Goal: Transaction & Acquisition: Purchase product/service

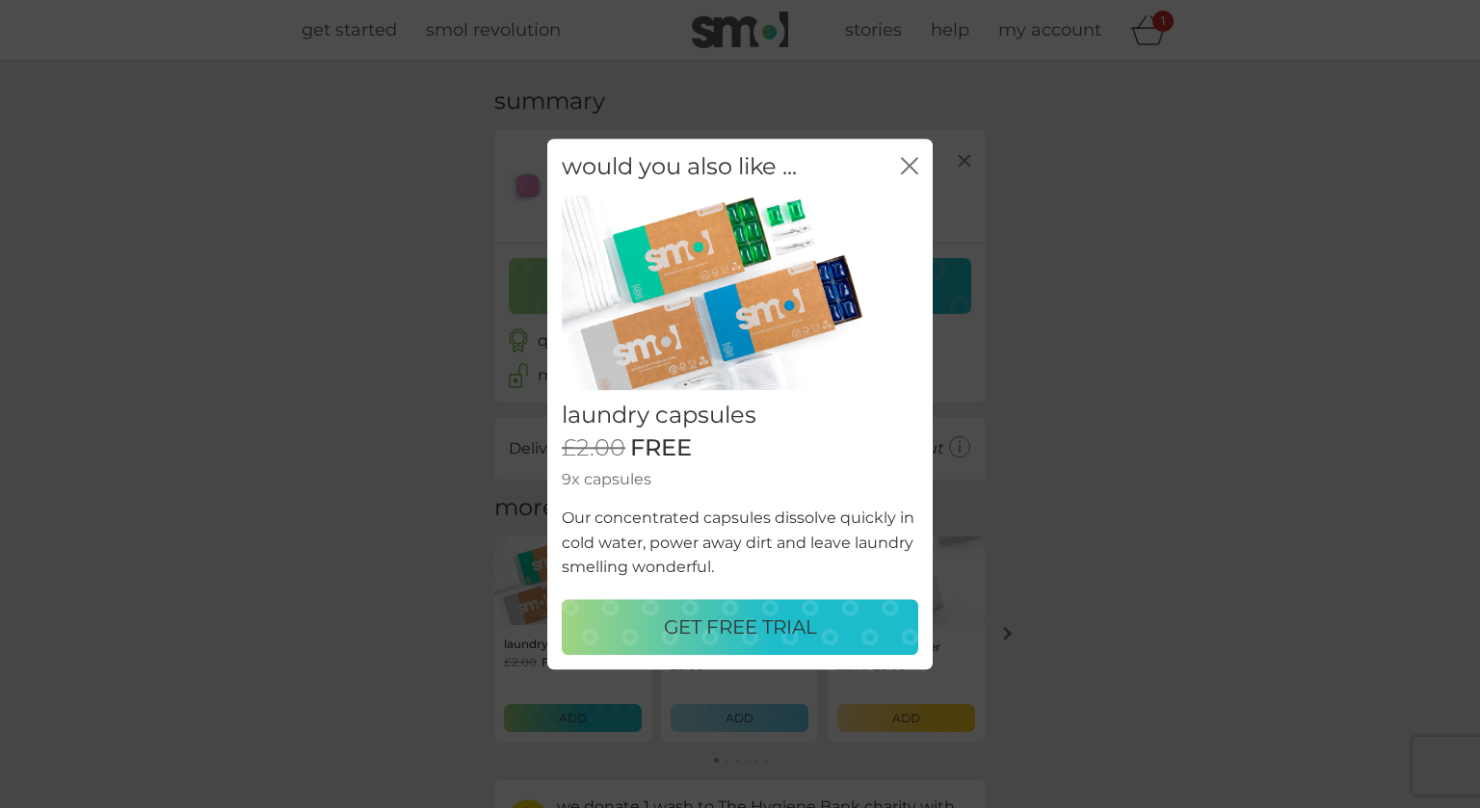
click at [738, 621] on p "GET FREE TRIAL" at bounding box center [740, 627] width 153 height 31
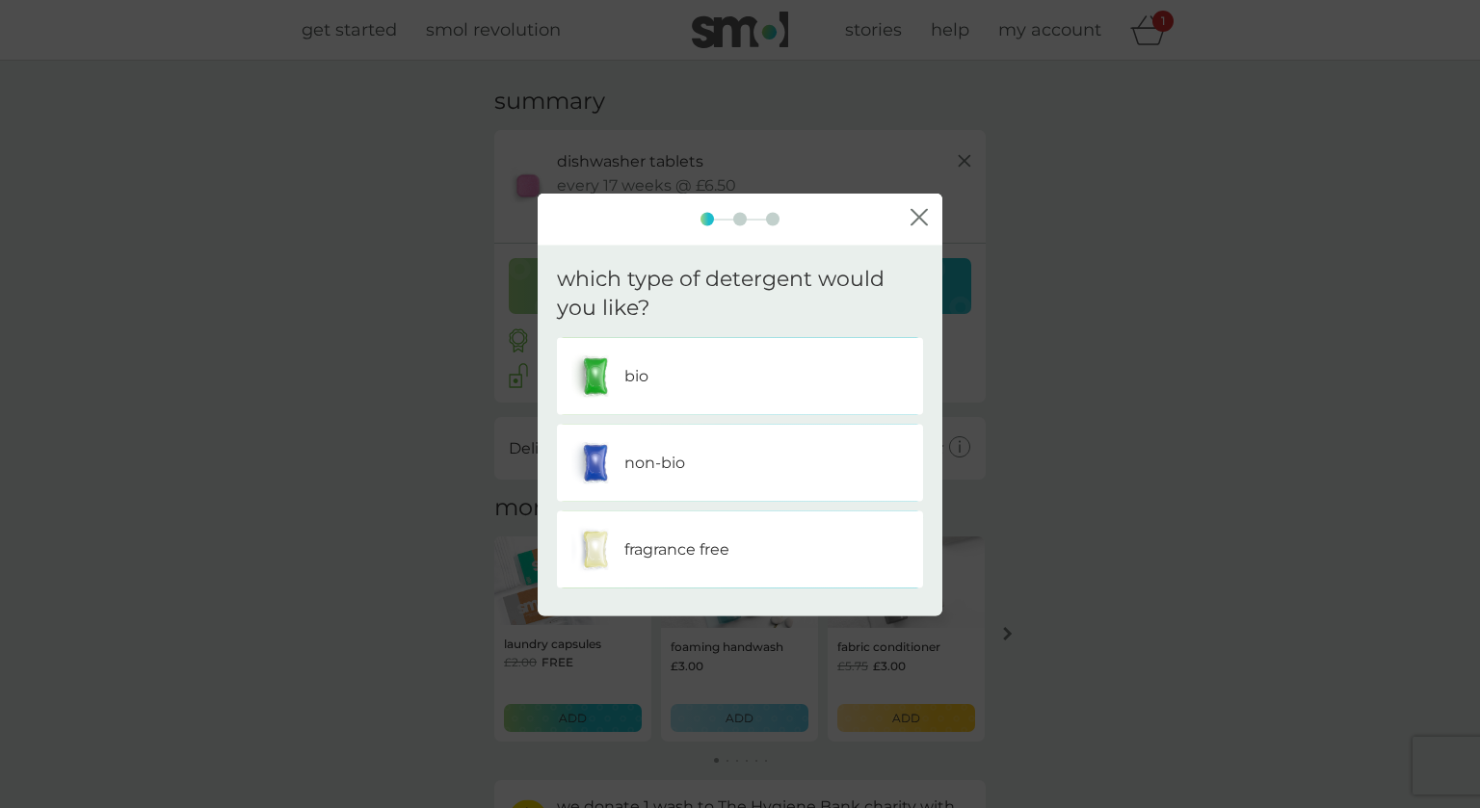
click at [631, 375] on p "bio" at bounding box center [636, 376] width 24 height 25
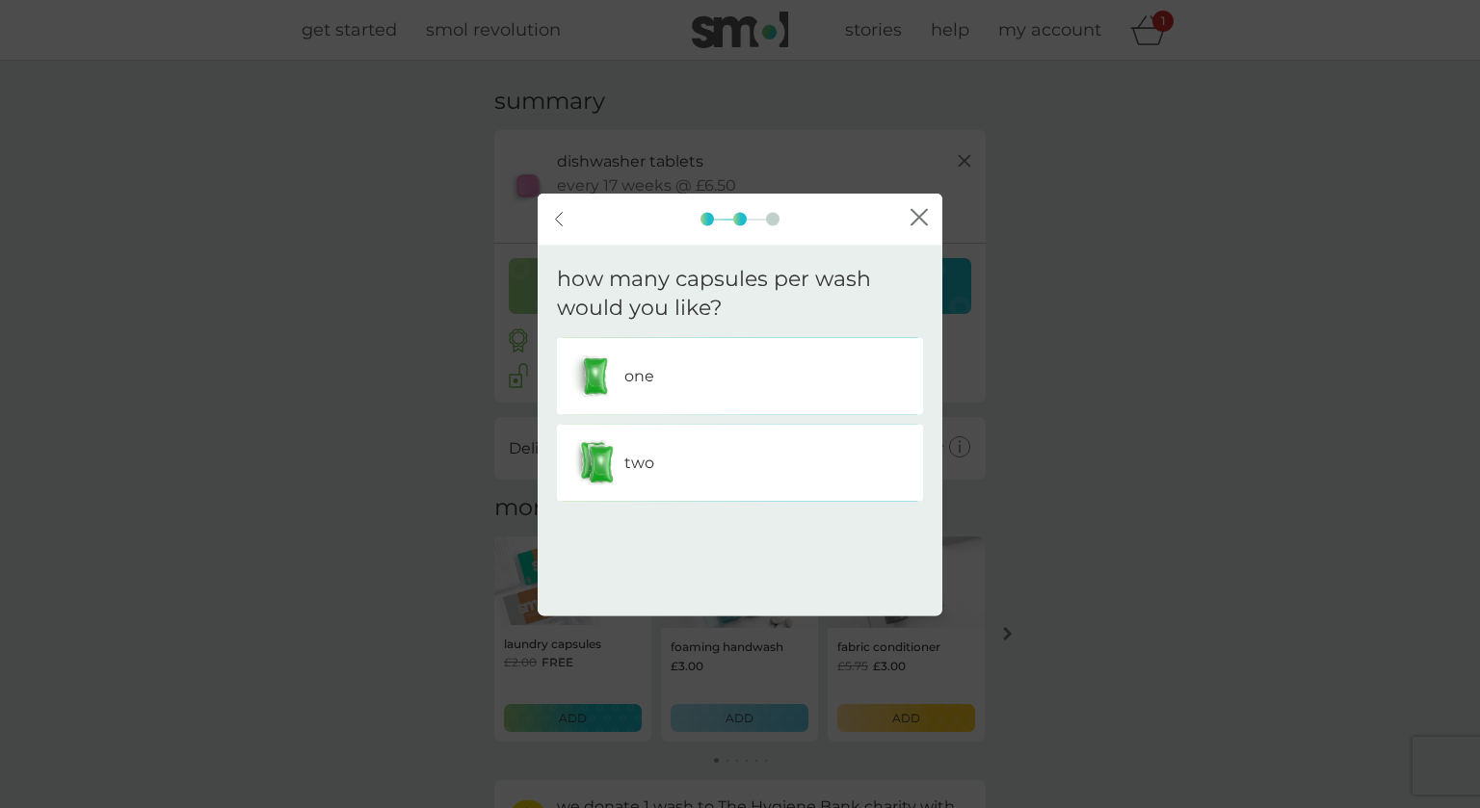
click at [647, 464] on p "two" at bounding box center [639, 463] width 30 height 25
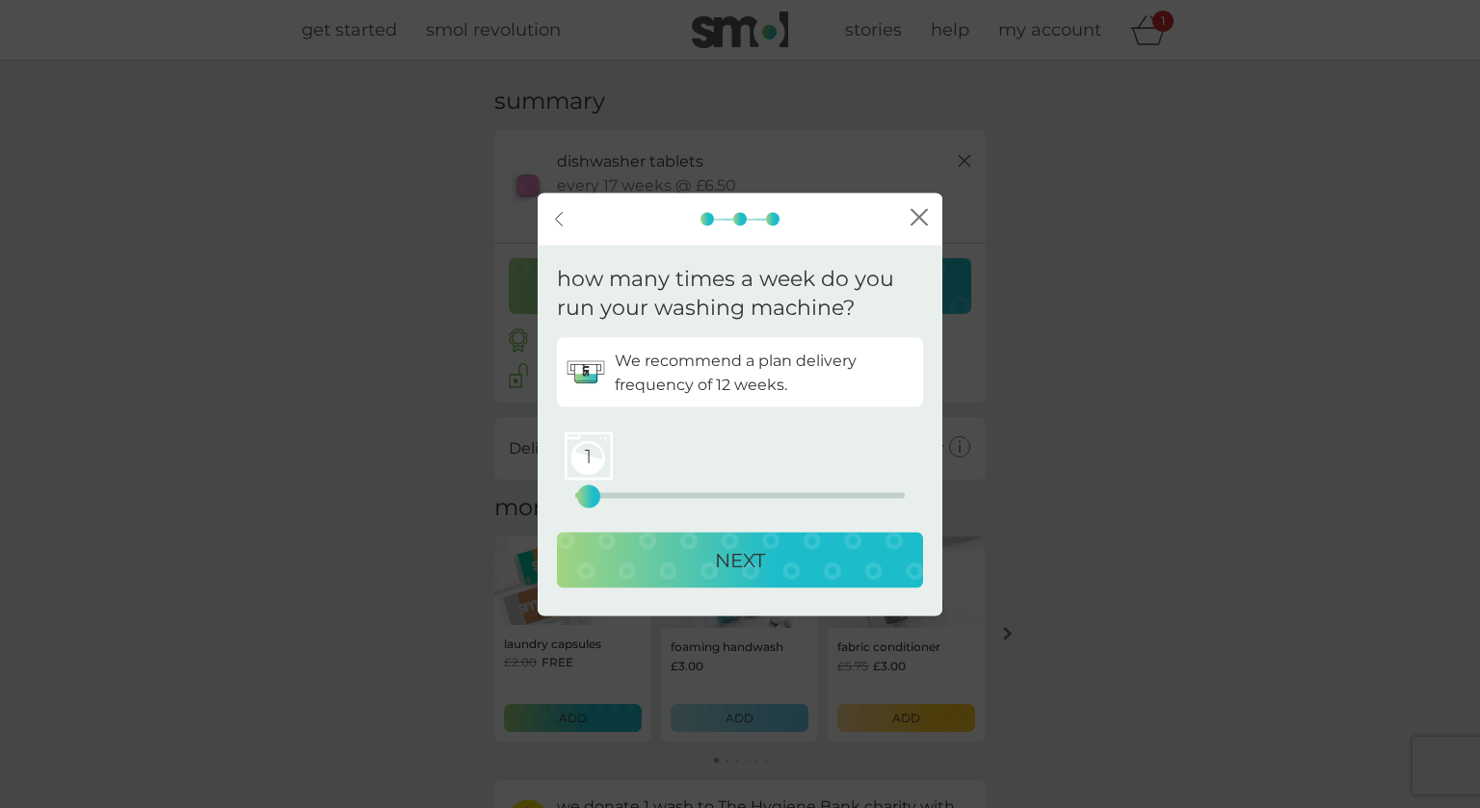
drag, startPoint x: 575, startPoint y: 496, endPoint x: 590, endPoint y: 501, distance: 16.1
click at [590, 501] on div "1" at bounding box center [589, 497] width 8 height 8
click at [700, 571] on div "NEXT" at bounding box center [740, 560] width 328 height 31
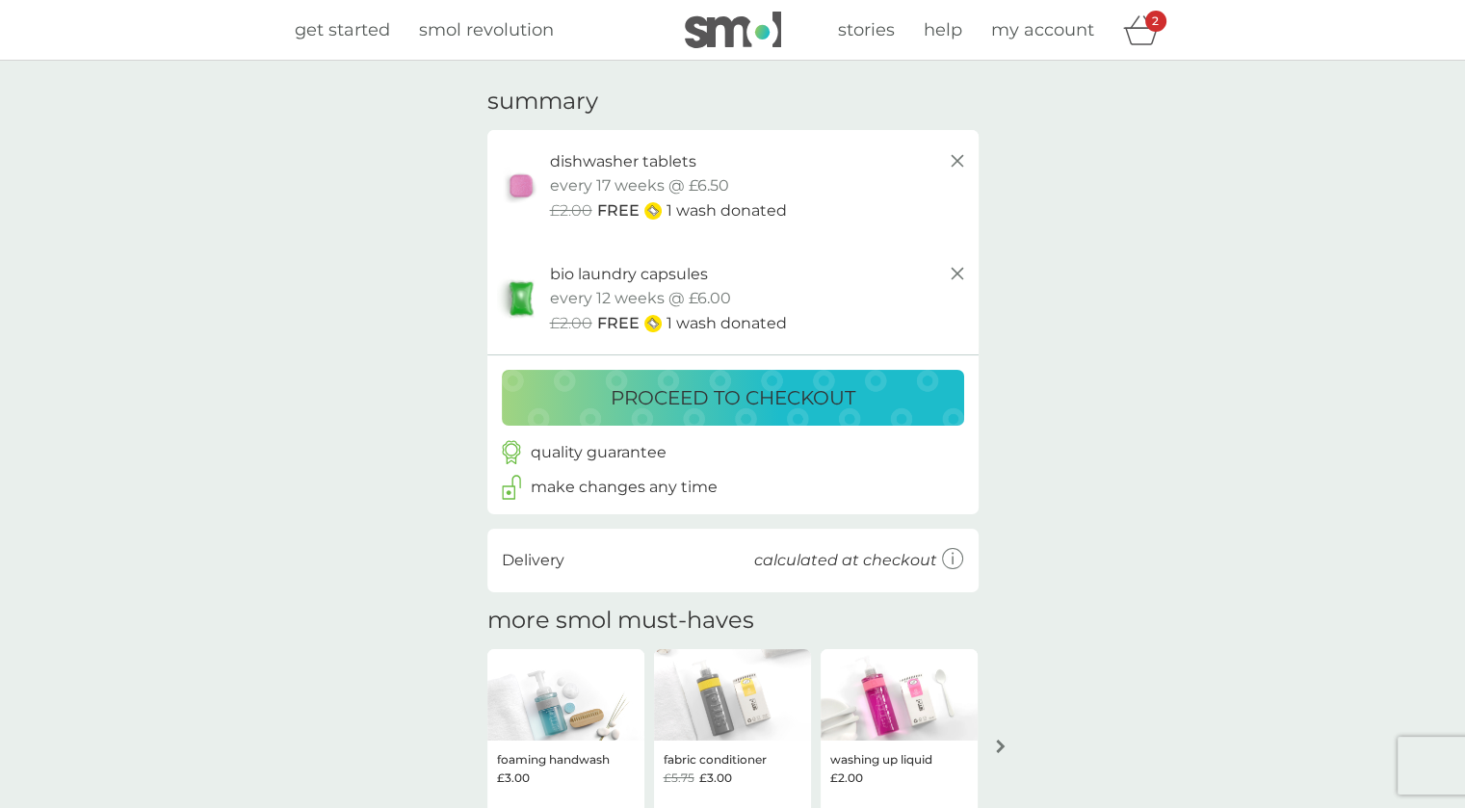
click at [720, 407] on p "proceed to checkout" at bounding box center [733, 397] width 245 height 31
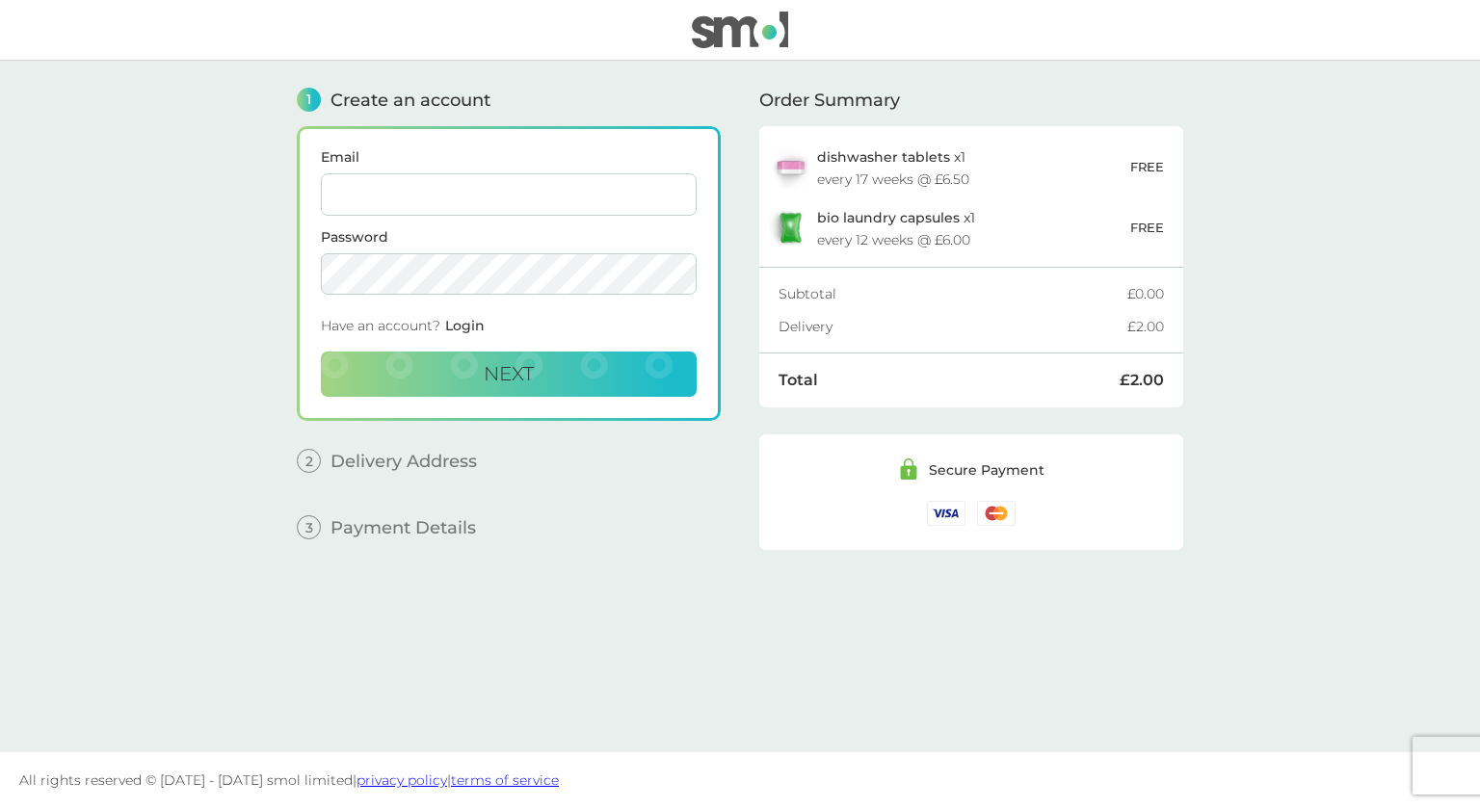
click at [486, 188] on input "Email" at bounding box center [509, 194] width 376 height 42
type input "siandavis82@yahoo.co.uk"
click at [539, 372] on button "Next" at bounding box center [509, 375] width 376 height 46
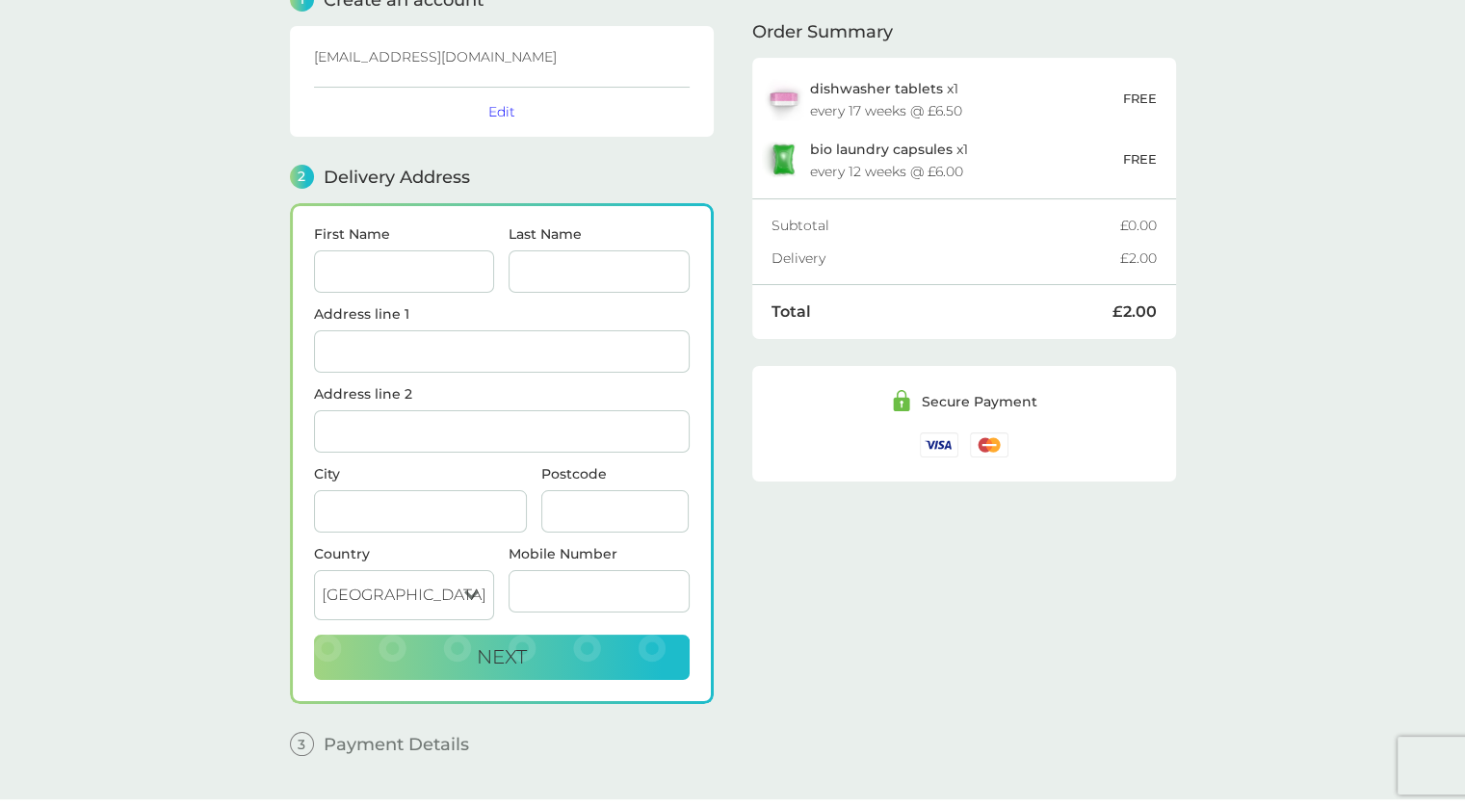
scroll to position [142, 0]
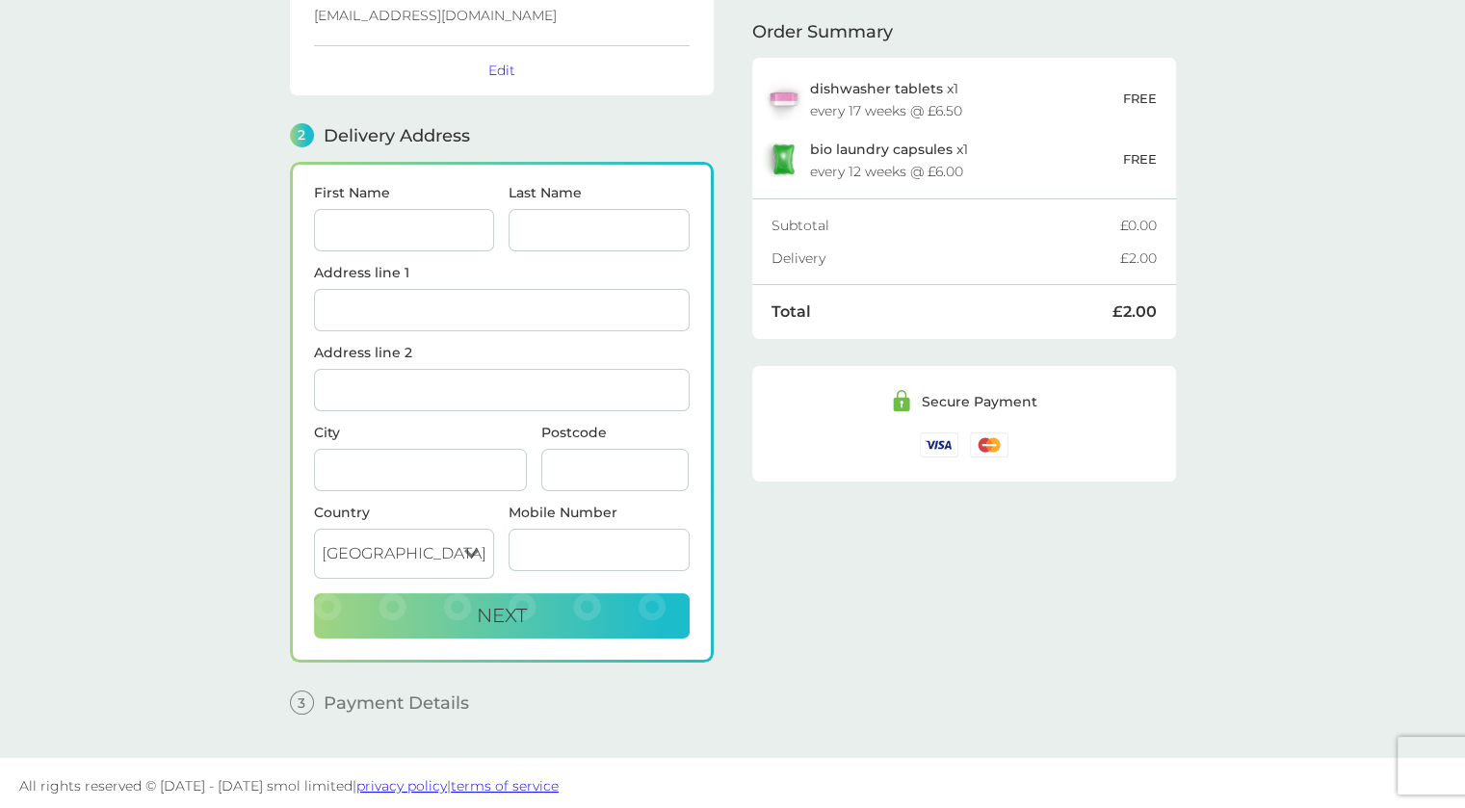
click at [414, 226] on input "First Name" at bounding box center [404, 230] width 181 height 42
type input "Sian"
type input "[PERSON_NAME]"
type input "Winscott Barton"
type input "Littleham"
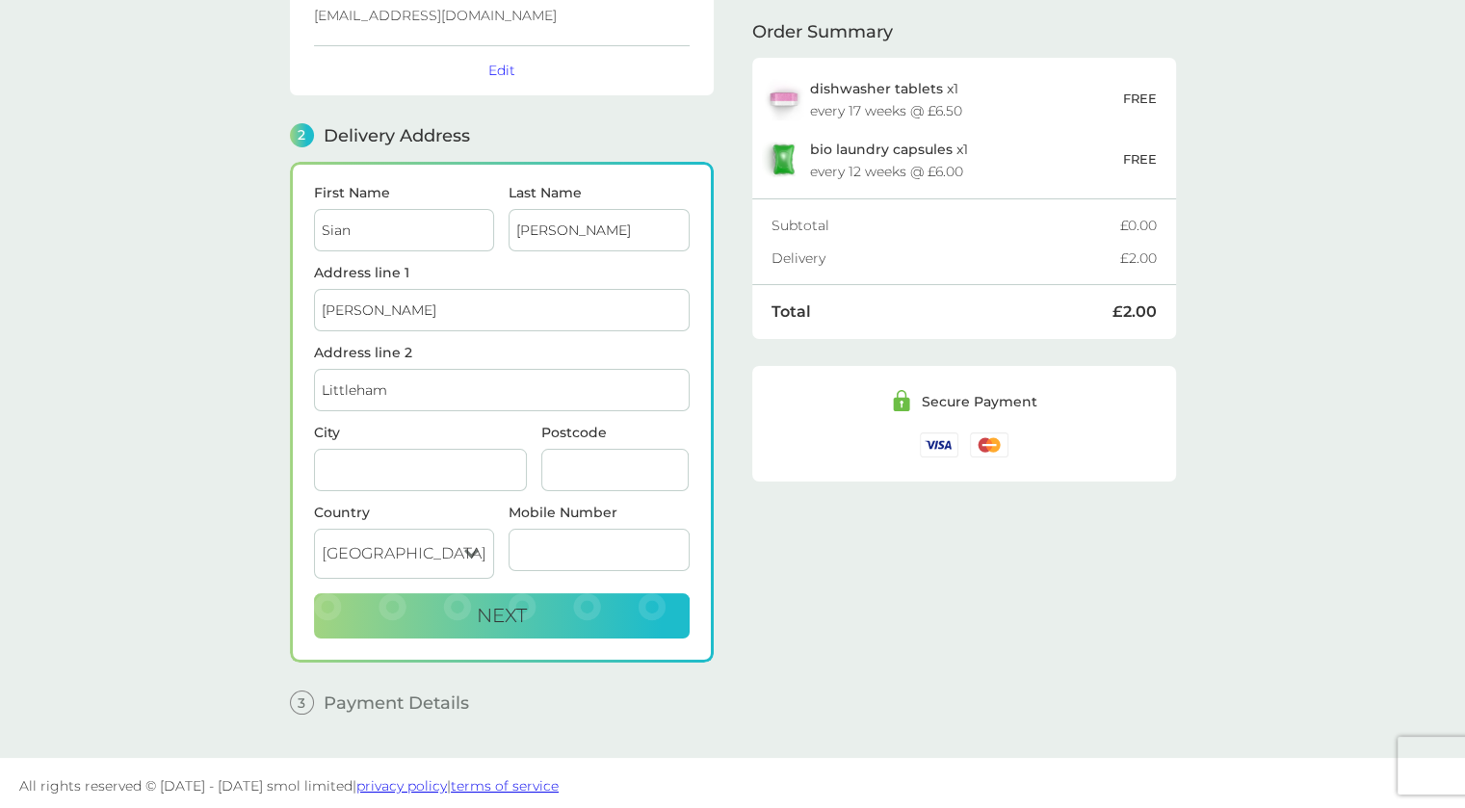
type input "Bideford"
type input "EX39 5EE"
type input "07932541522"
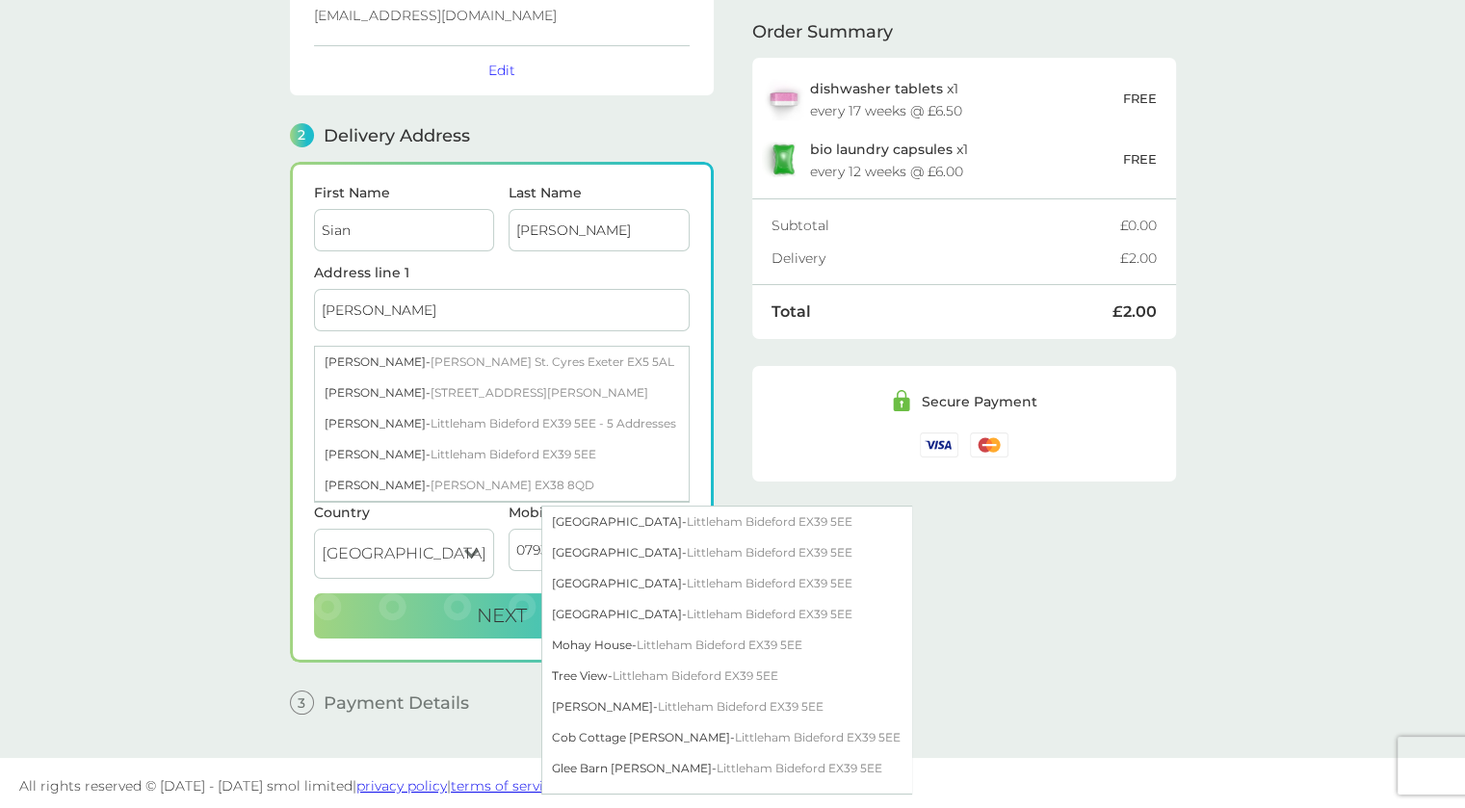
click at [472, 302] on input "Winscott Barton" at bounding box center [502, 310] width 376 height 42
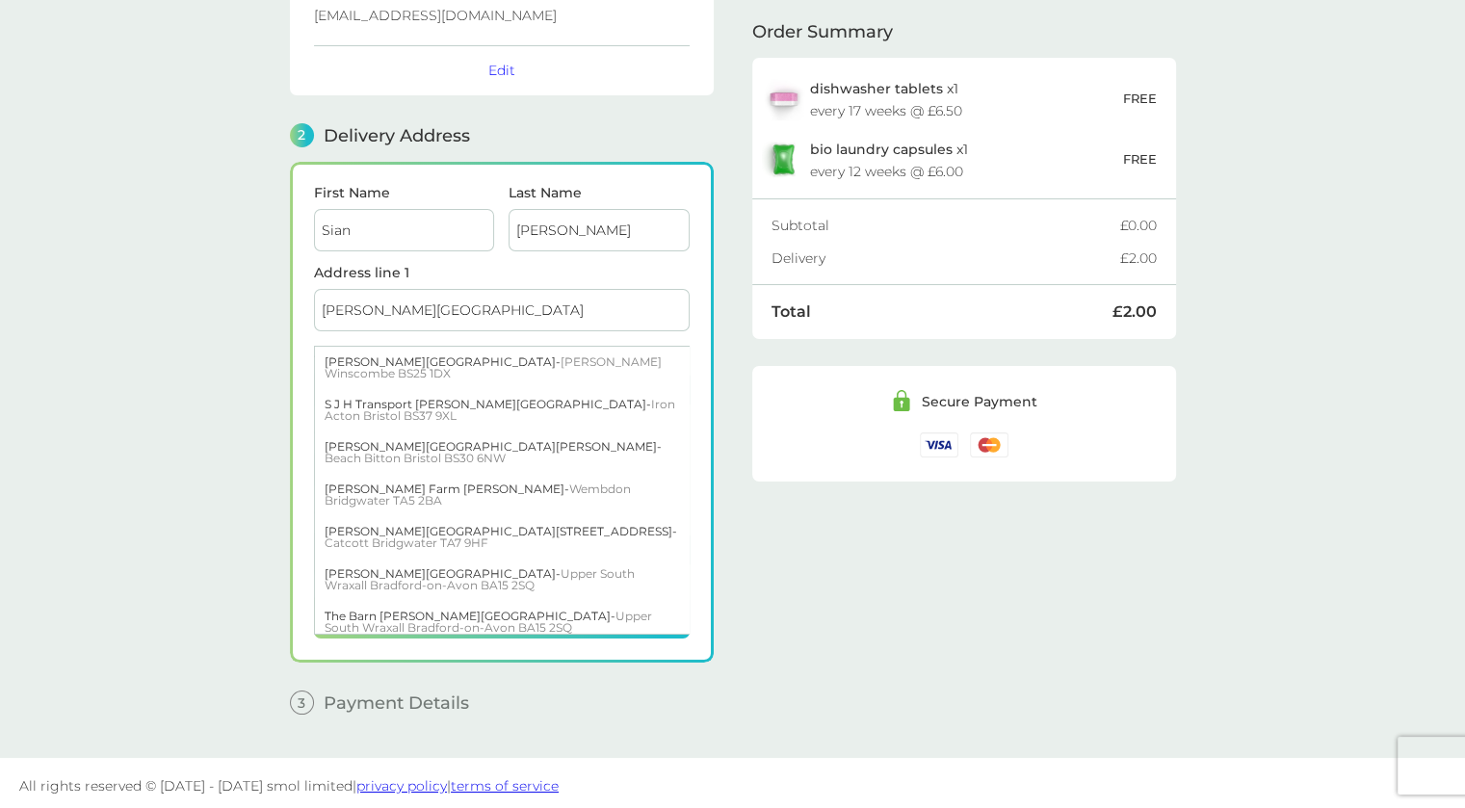
type input "[PERSON_NAME][GEOGRAPHIC_DATA]"
click at [269, 339] on main "1 Create an account siandavis82@yahoo.co.uk Edit 2 Delivery Address First Name …" at bounding box center [732, 338] width 1465 height 839
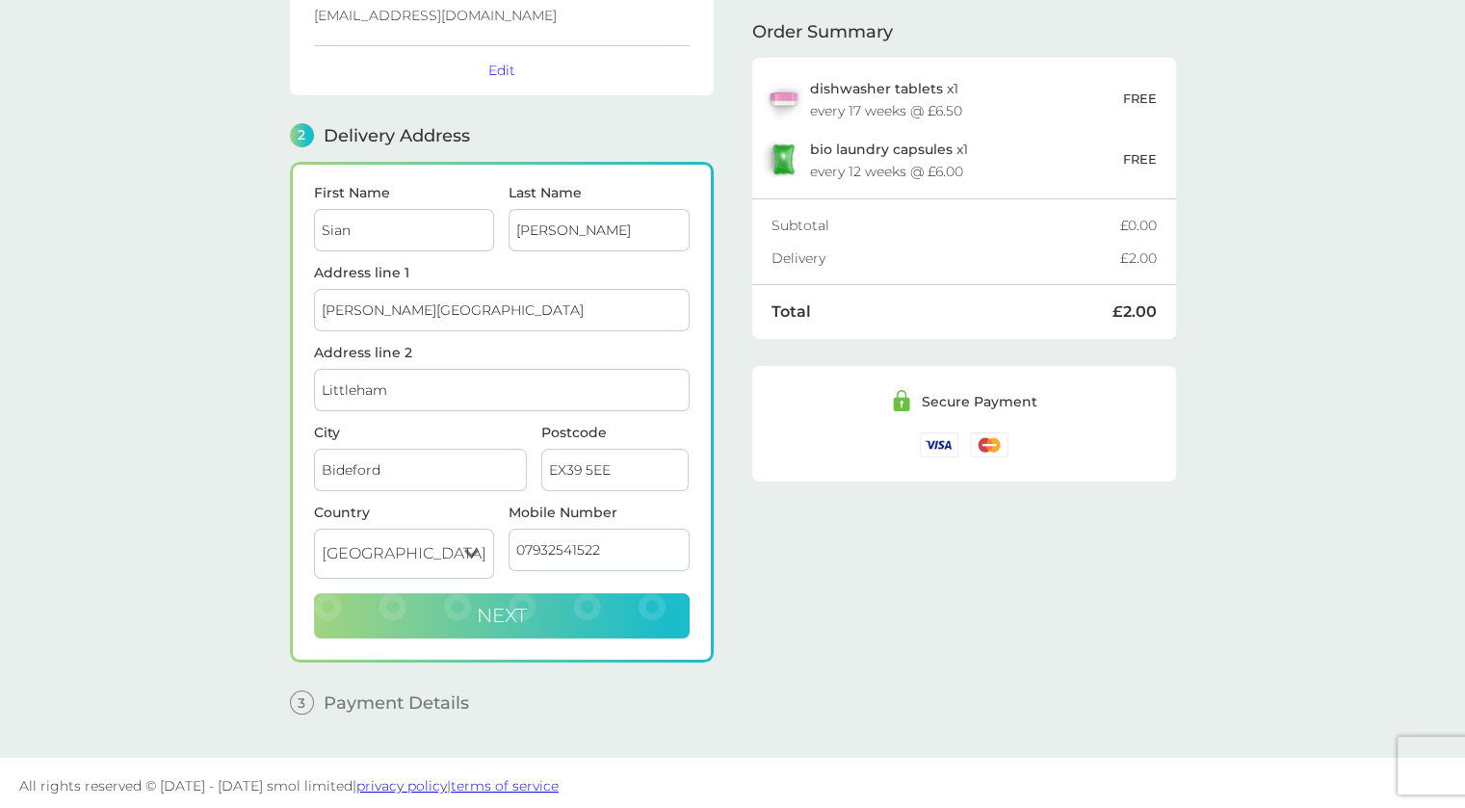
click at [534, 608] on button "Next" at bounding box center [502, 616] width 376 height 46
checkbox input "true"
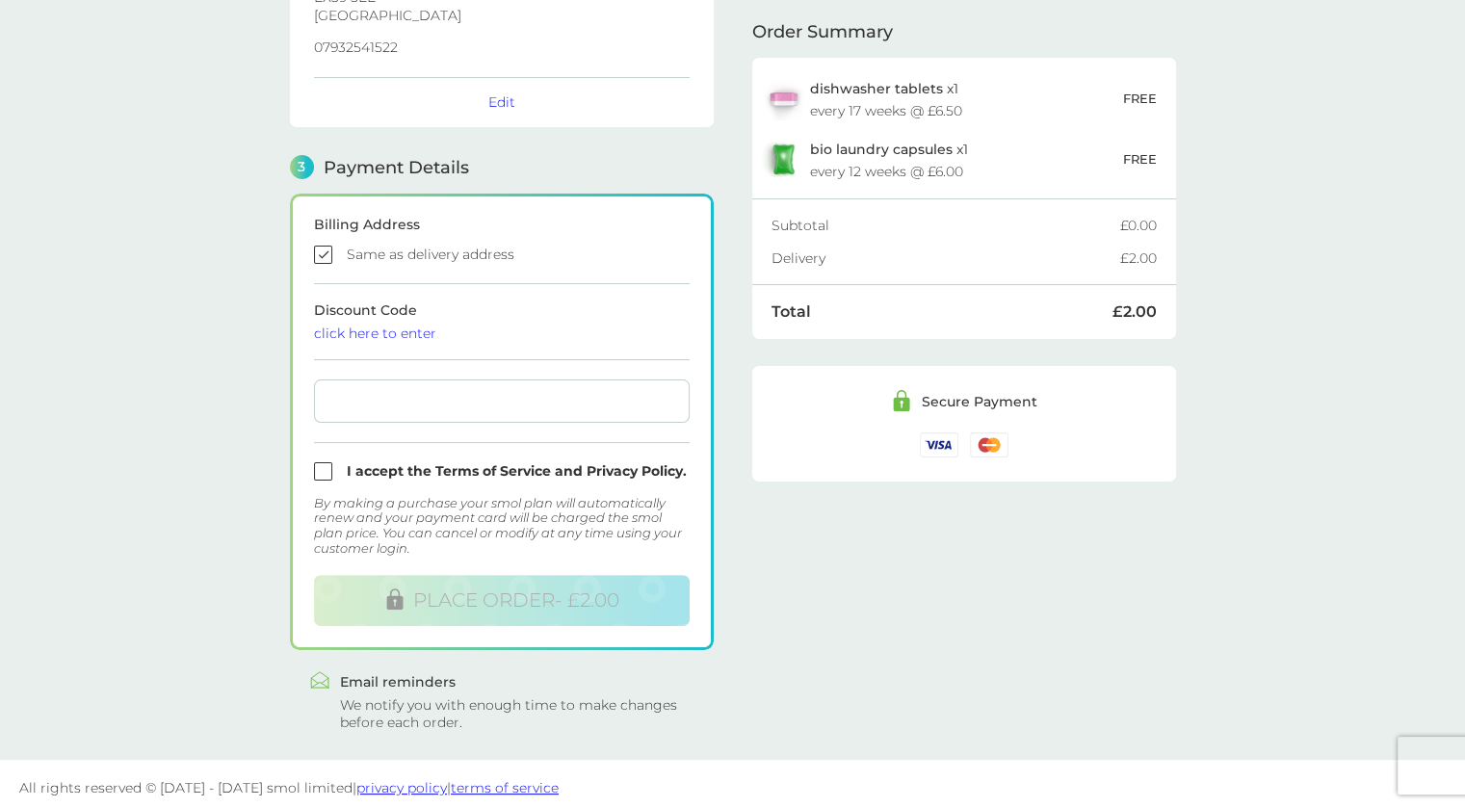
scroll to position [429, 0]
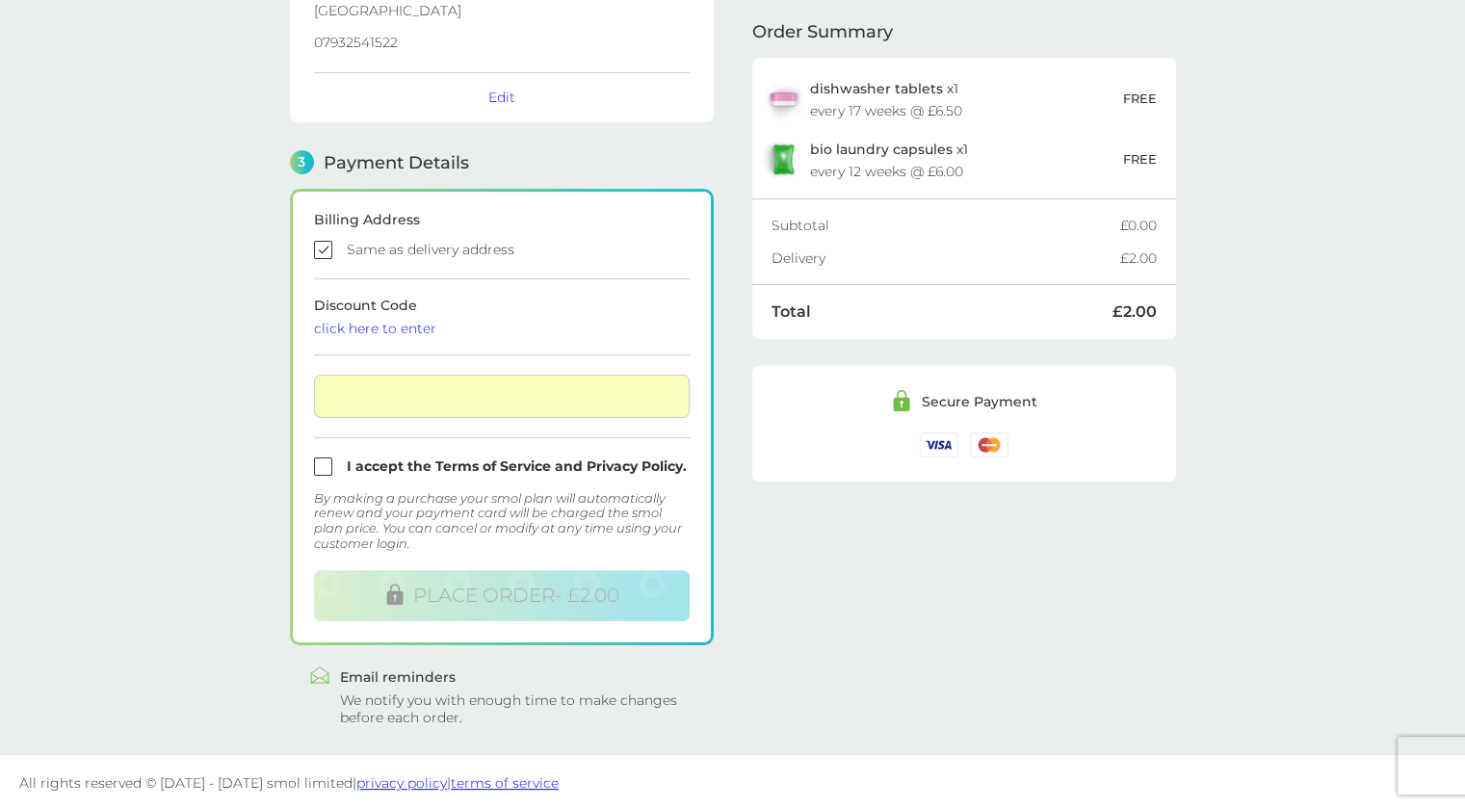
drag, startPoint x: 328, startPoint y: 467, endPoint x: 366, endPoint y: 481, distance: 40.8
click at [328, 468] on input "checkbox" at bounding box center [502, 467] width 376 height 18
checkbox input "true"
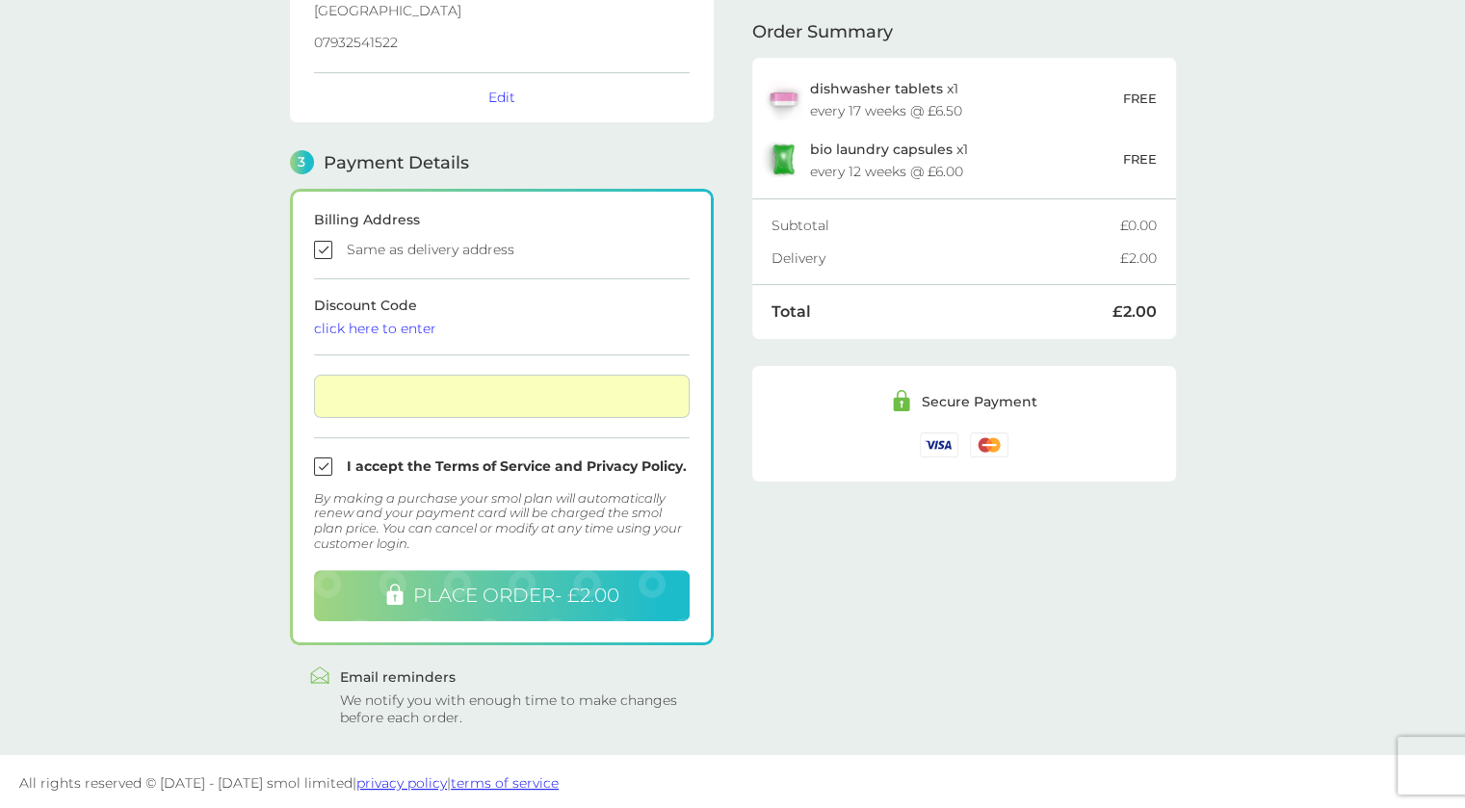
click at [501, 580] on button "PLACE ORDER - £2.00" at bounding box center [502, 595] width 376 height 51
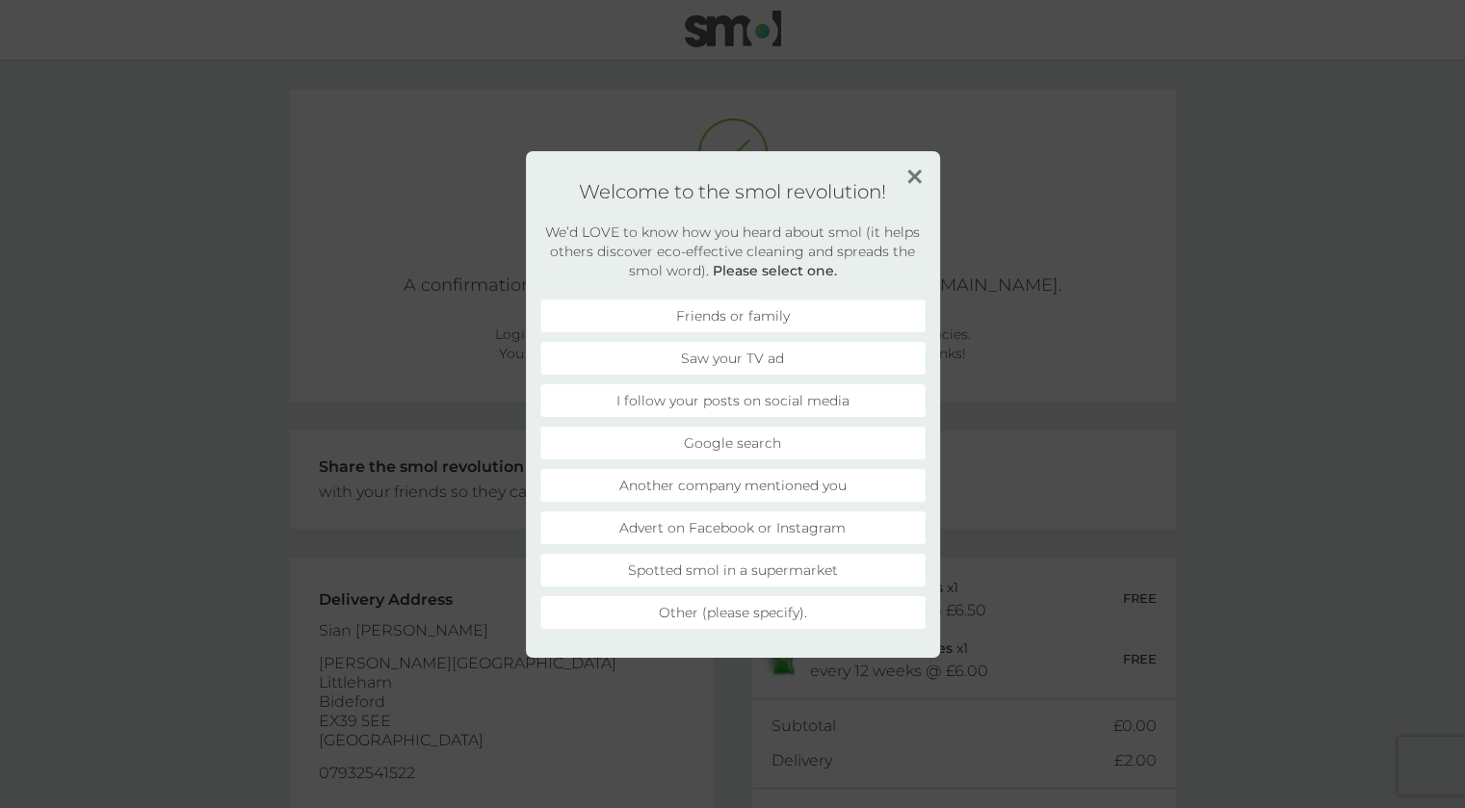
click at [740, 529] on li "Advert on Facebook or Instagram" at bounding box center [732, 528] width 385 height 33
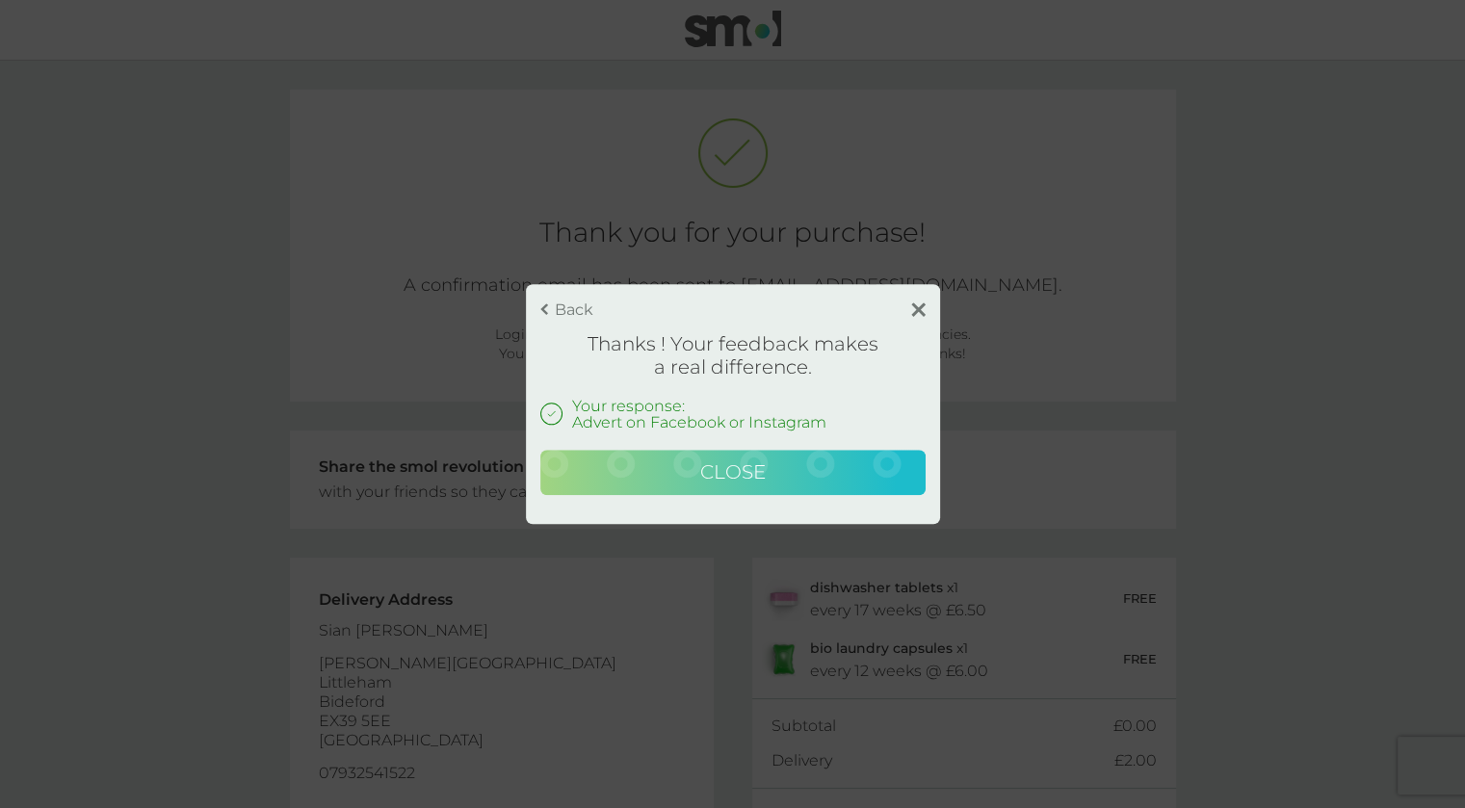
click at [765, 475] on button "Close" at bounding box center [732, 473] width 385 height 46
